Goal: Find specific page/section: Find specific page/section

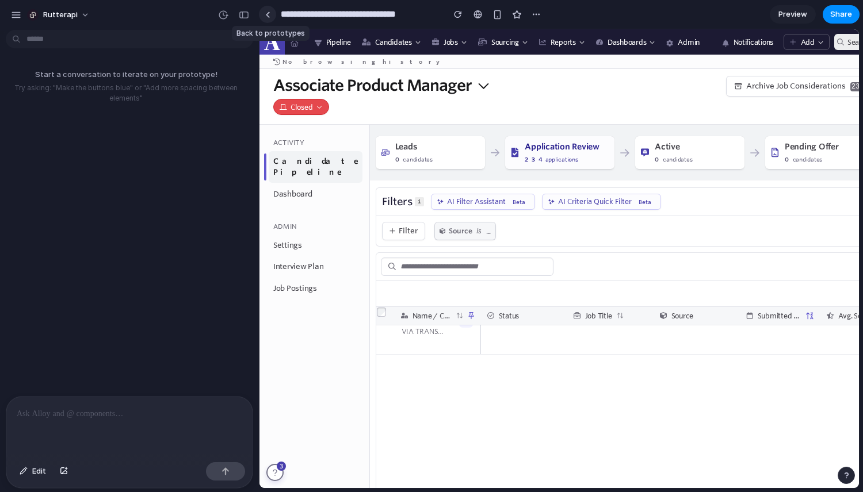
click at [268, 16] on div at bounding box center [267, 15] width 5 height 6
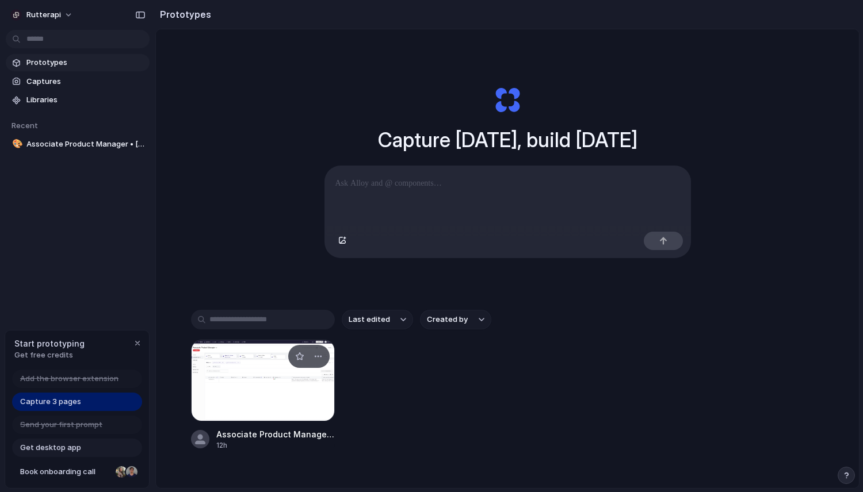
click at [251, 395] on div at bounding box center [263, 381] width 144 height 82
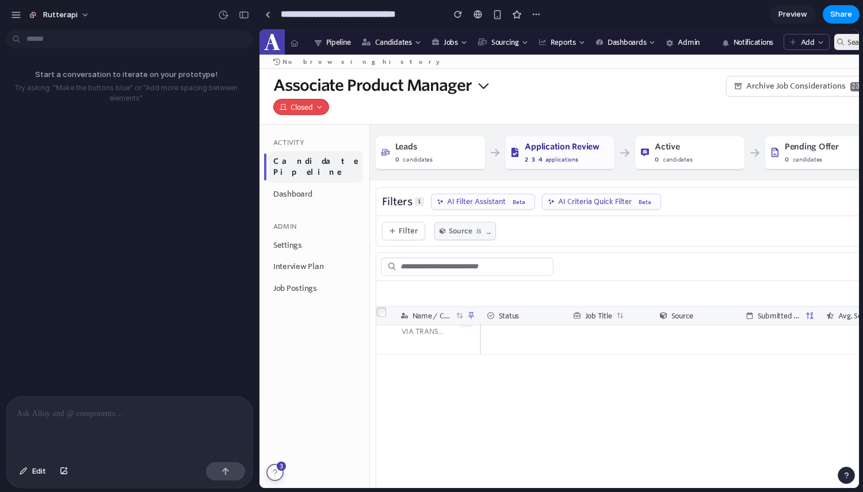
click at [112, 412] on p at bounding box center [129, 414] width 225 height 14
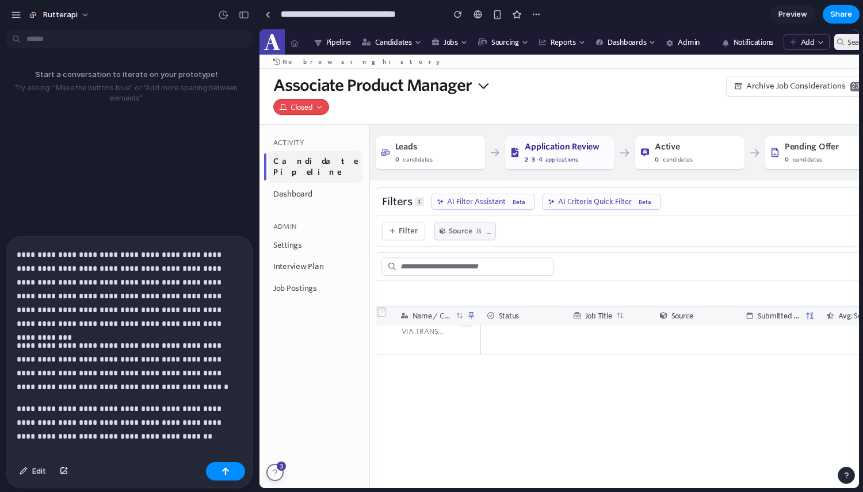
scroll to position [62, 0]
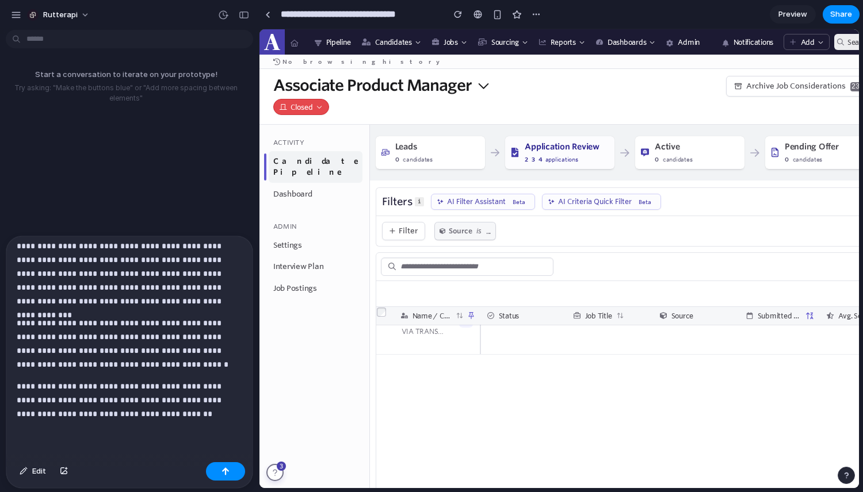
click at [173, 413] on p "**********" at bounding box center [127, 400] width 221 height 41
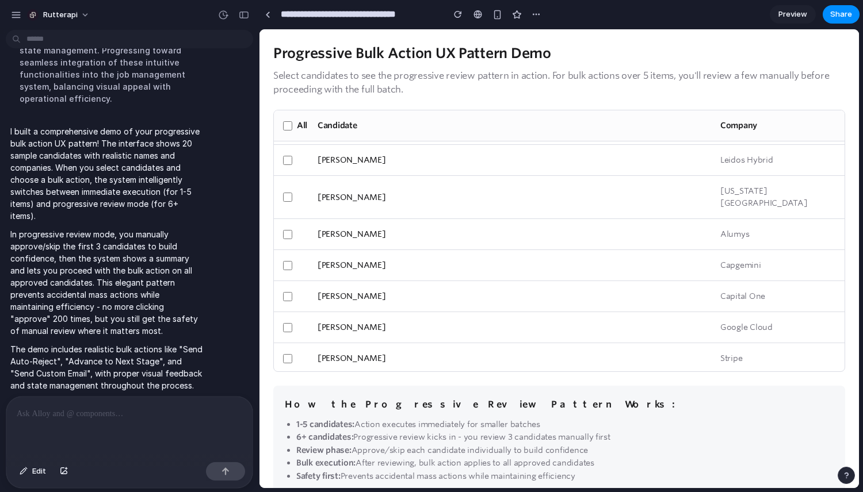
scroll to position [0, 0]
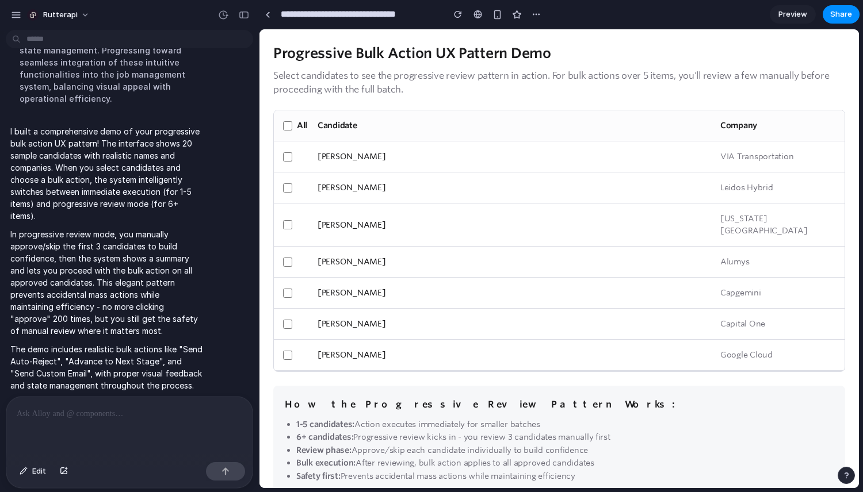
drag, startPoint x: 317, startPoint y: 161, endPoint x: 393, endPoint y: 161, distance: 75.9
click at [393, 161] on div "Benjamin Blount" at bounding box center [518, 157] width 403 height 12
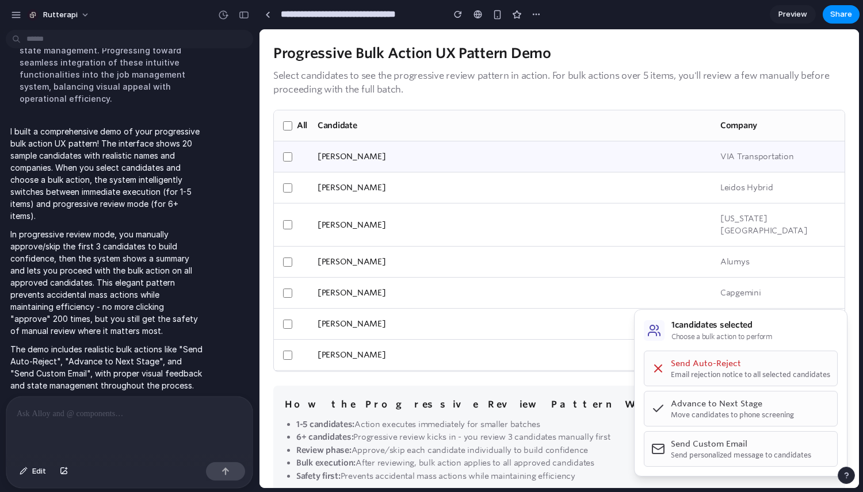
copy div "Benjamin Blount"
click at [430, 68] on p "Select candidates to see the progressive review pattern in action. For bulk act…" at bounding box center [559, 82] width 572 height 28
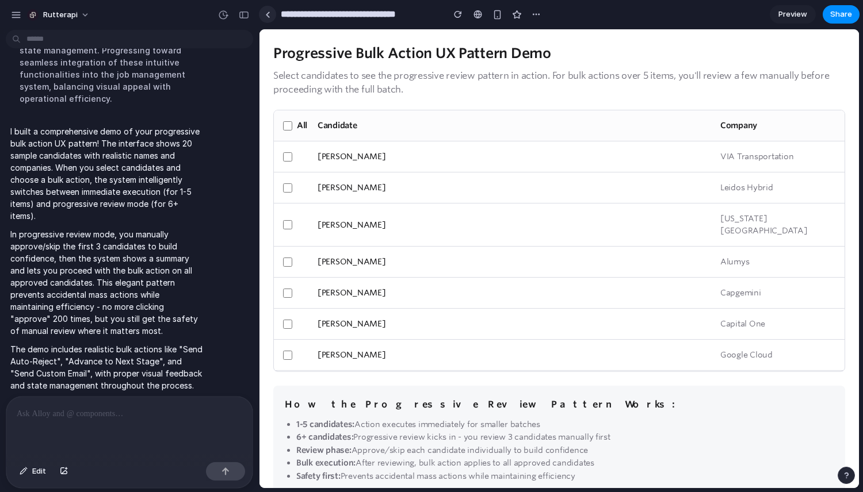
click at [268, 16] on div at bounding box center [267, 15] width 5 height 6
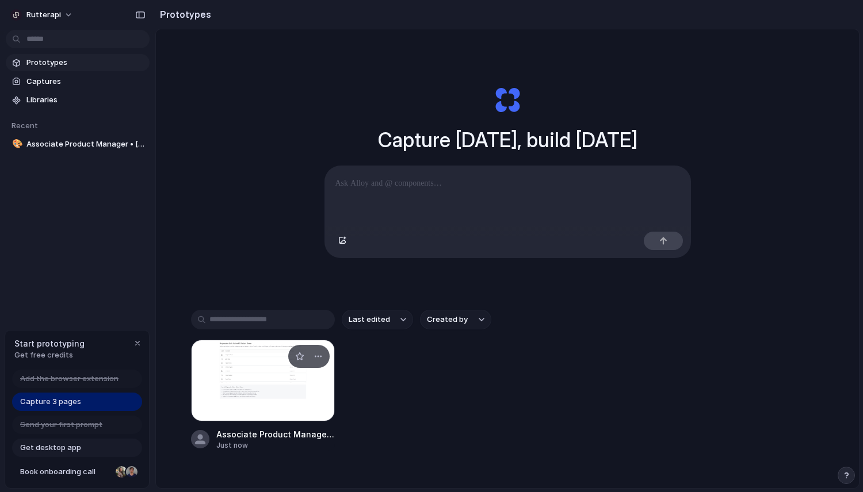
click at [267, 402] on div at bounding box center [263, 381] width 144 height 82
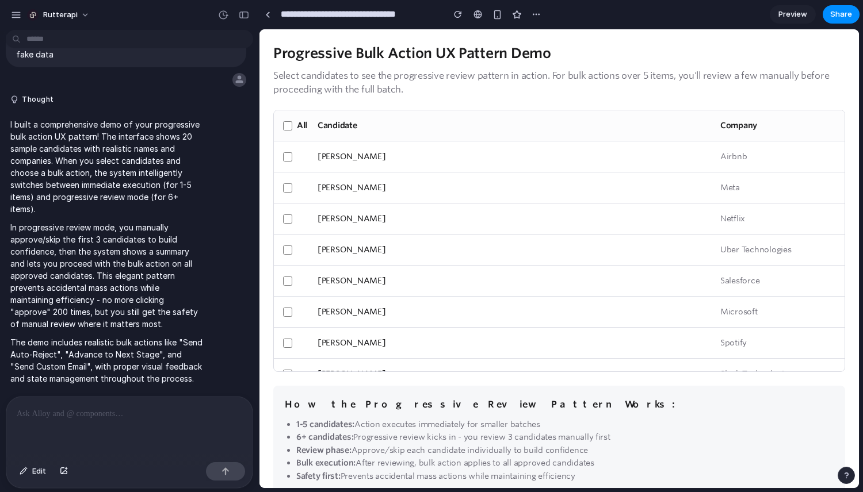
scroll to position [390, 0]
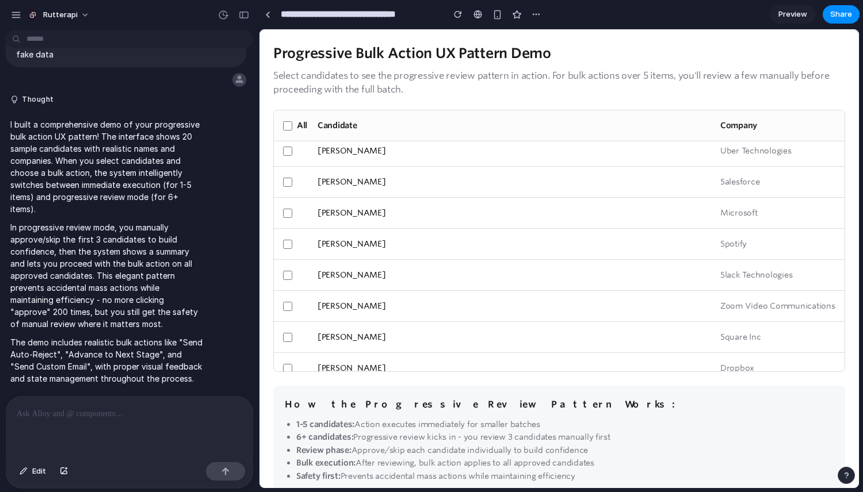
click at [290, 181] on div "Jordan Brown Salesforce" at bounding box center [559, 182] width 570 height 31
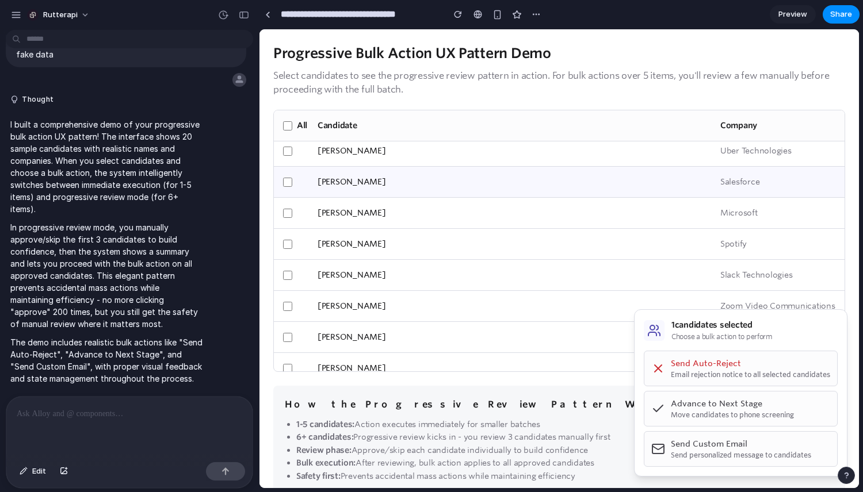
click at [290, 206] on div "Priya Singh Microsoft" at bounding box center [559, 213] width 570 height 31
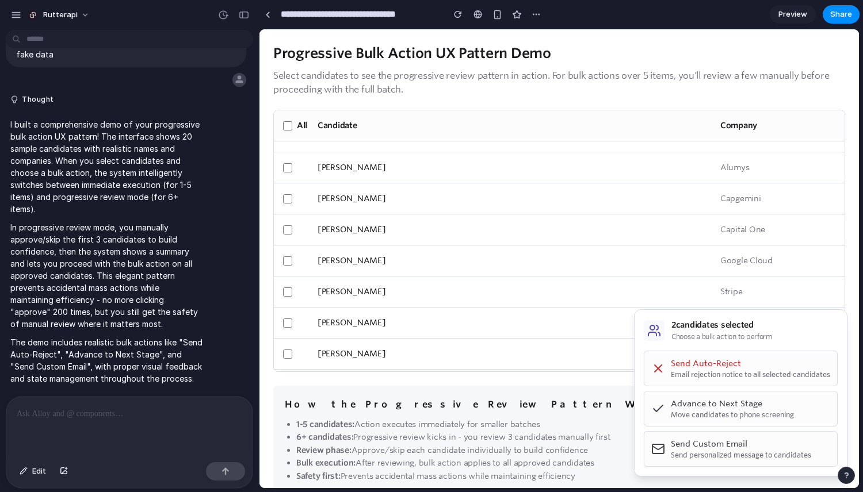
scroll to position [0, 0]
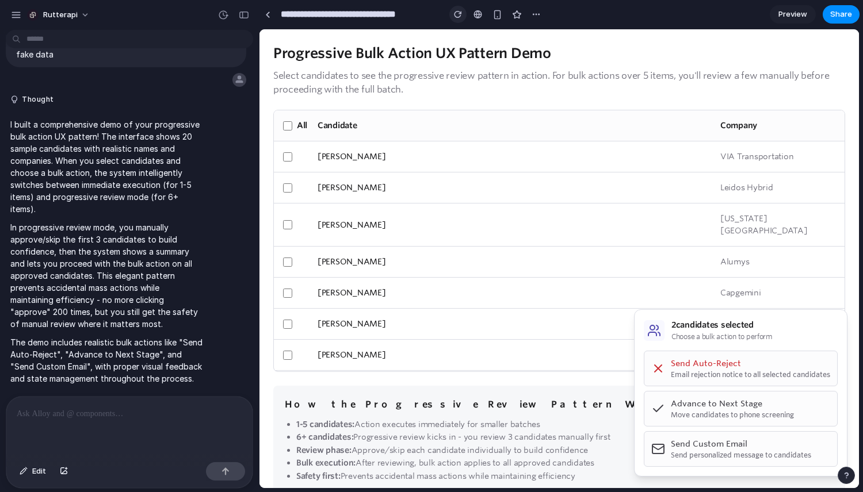
click at [456, 15] on div "button" at bounding box center [458, 14] width 8 height 8
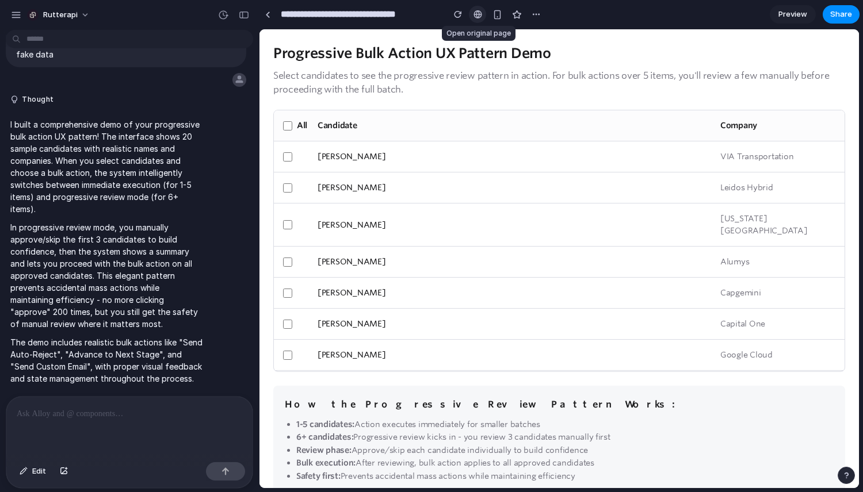
click at [478, 14] on div at bounding box center [477, 14] width 9 height 9
click at [496, 14] on div "button" at bounding box center [497, 15] width 10 height 10
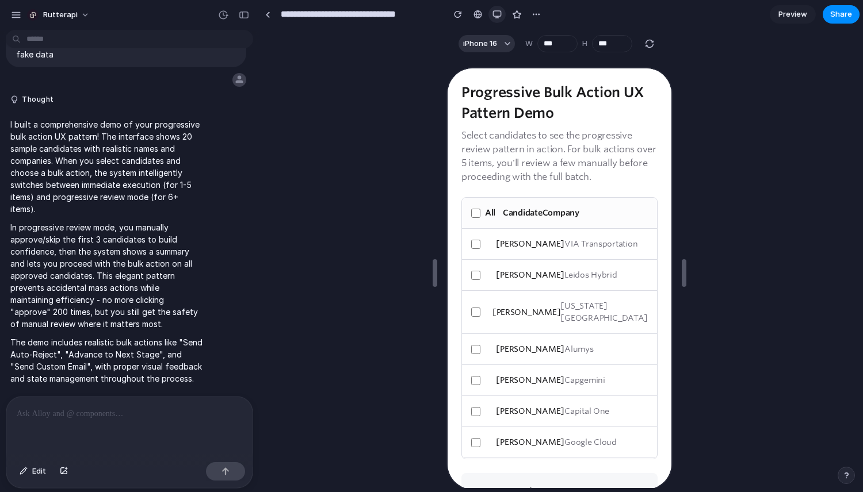
click at [496, 14] on div "button" at bounding box center [496, 14] width 9 height 9
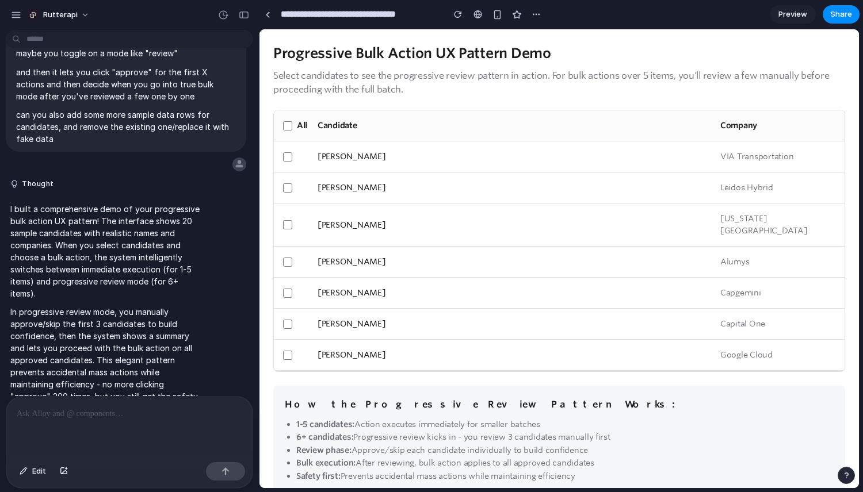
scroll to position [276, 0]
